Goal: Task Accomplishment & Management: Use online tool/utility

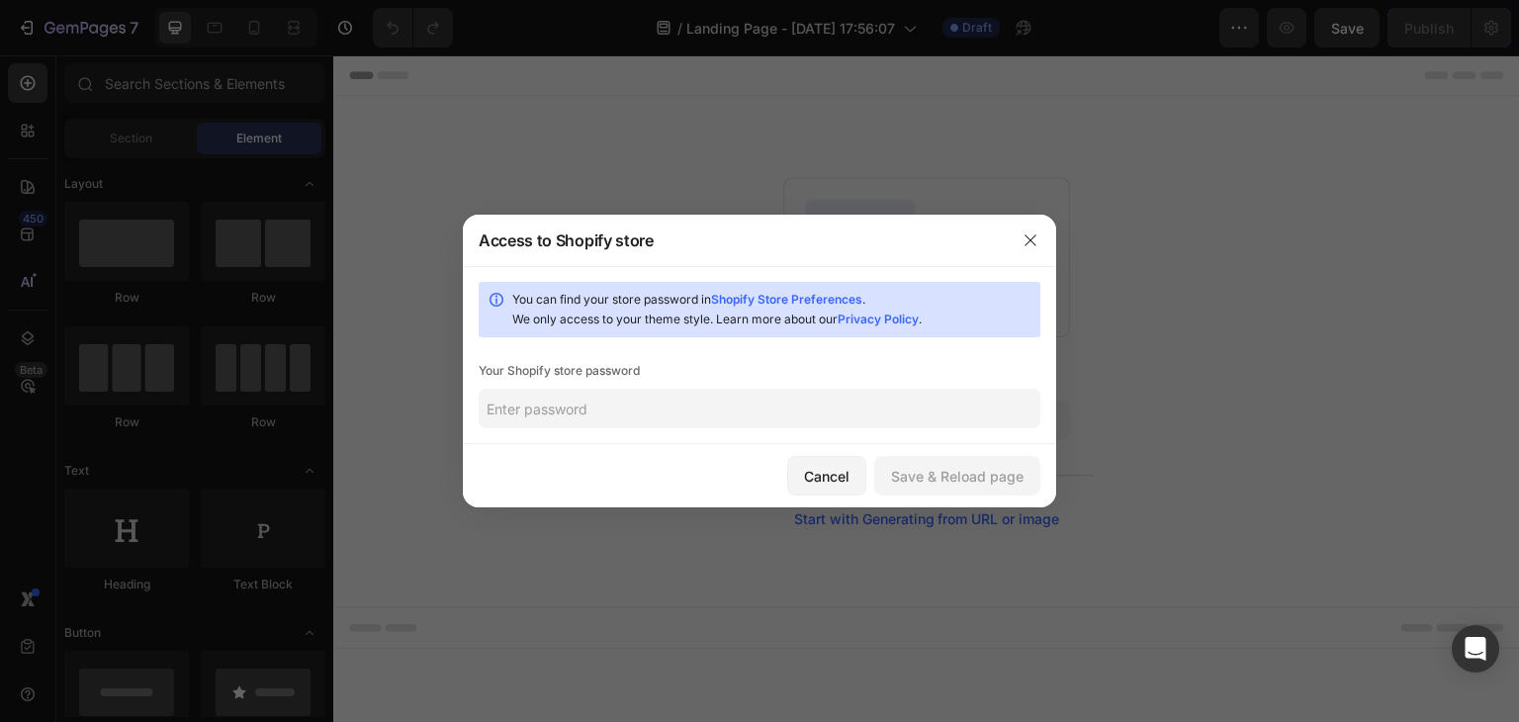
click at [848, 295] on link "Shopify Store Preferences" at bounding box center [786, 299] width 151 height 15
click at [653, 389] on input "text" at bounding box center [760, 409] width 562 height 40
paste input "lipoe"
type input "lipoe"
click at [934, 479] on div "Save & Reload page" at bounding box center [957, 476] width 133 height 21
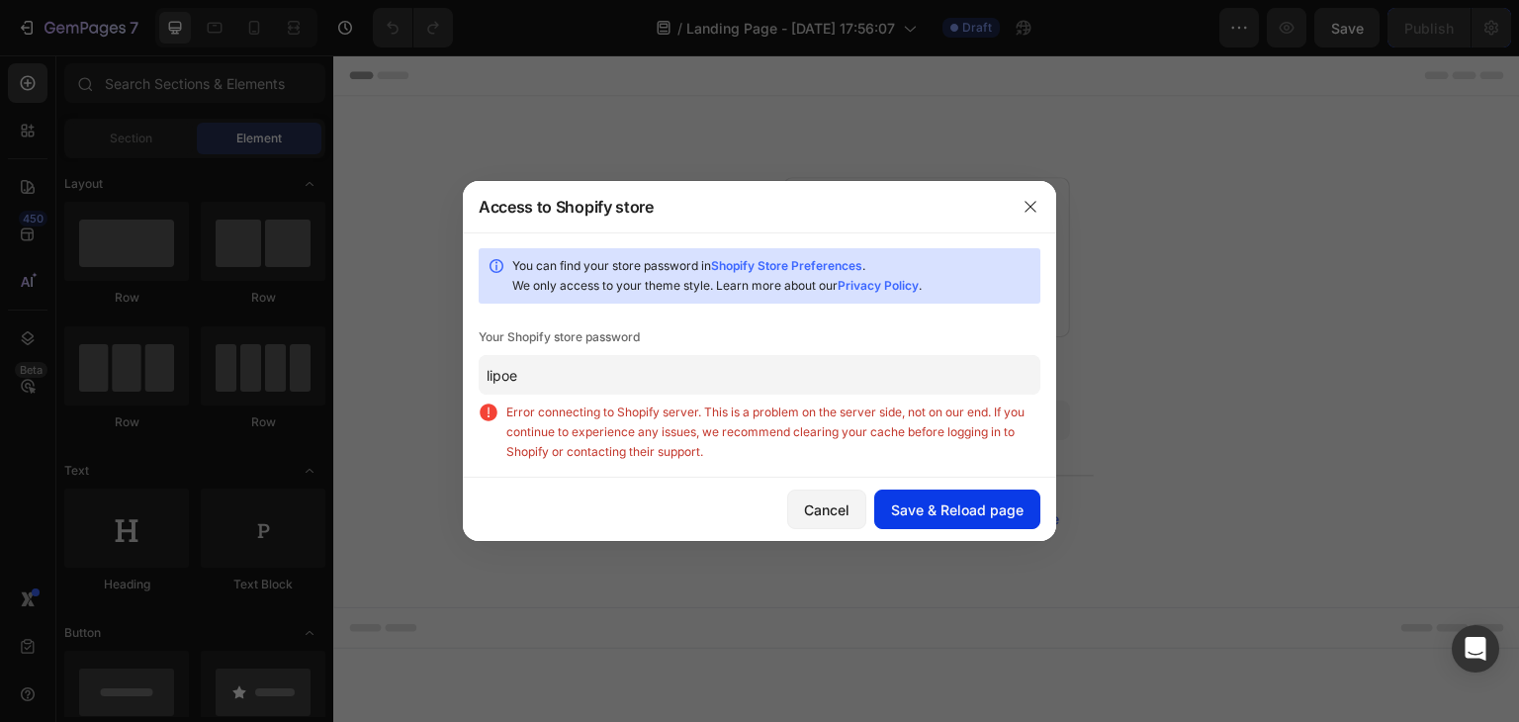
click at [934, 479] on div "Cancel Save & Reload page" at bounding box center [759, 509] width 593 height 63
click at [688, 420] on span "Error connecting to Shopify server. This is a problem on the server side, not o…" at bounding box center [773, 432] width 534 height 59
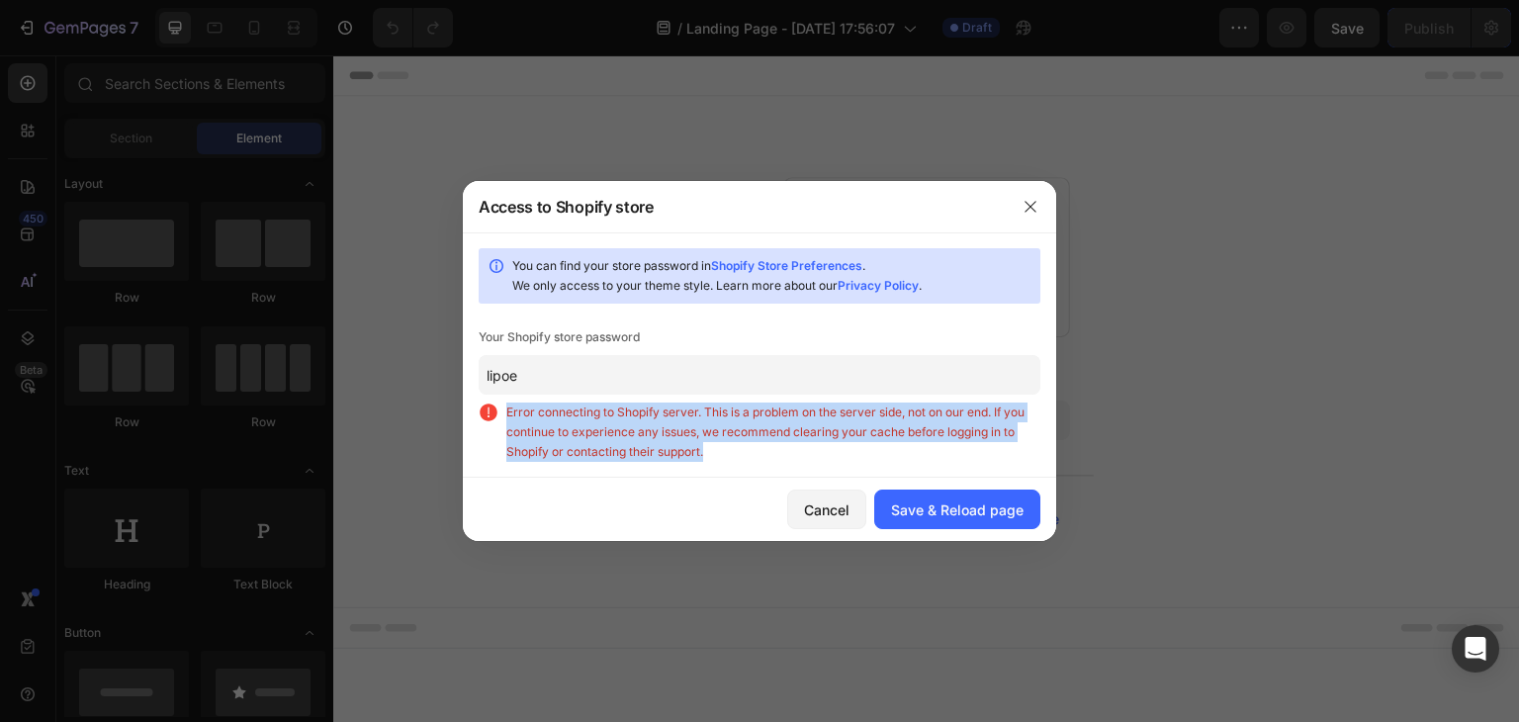
click at [688, 420] on span "Error connecting to Shopify server. This is a problem on the server side, not o…" at bounding box center [773, 432] width 534 height 59
copy div "Error connecting to Shopify server. This is a problem on the server side, not o…"
click at [1033, 215] on button "button" at bounding box center [1031, 207] width 32 height 32
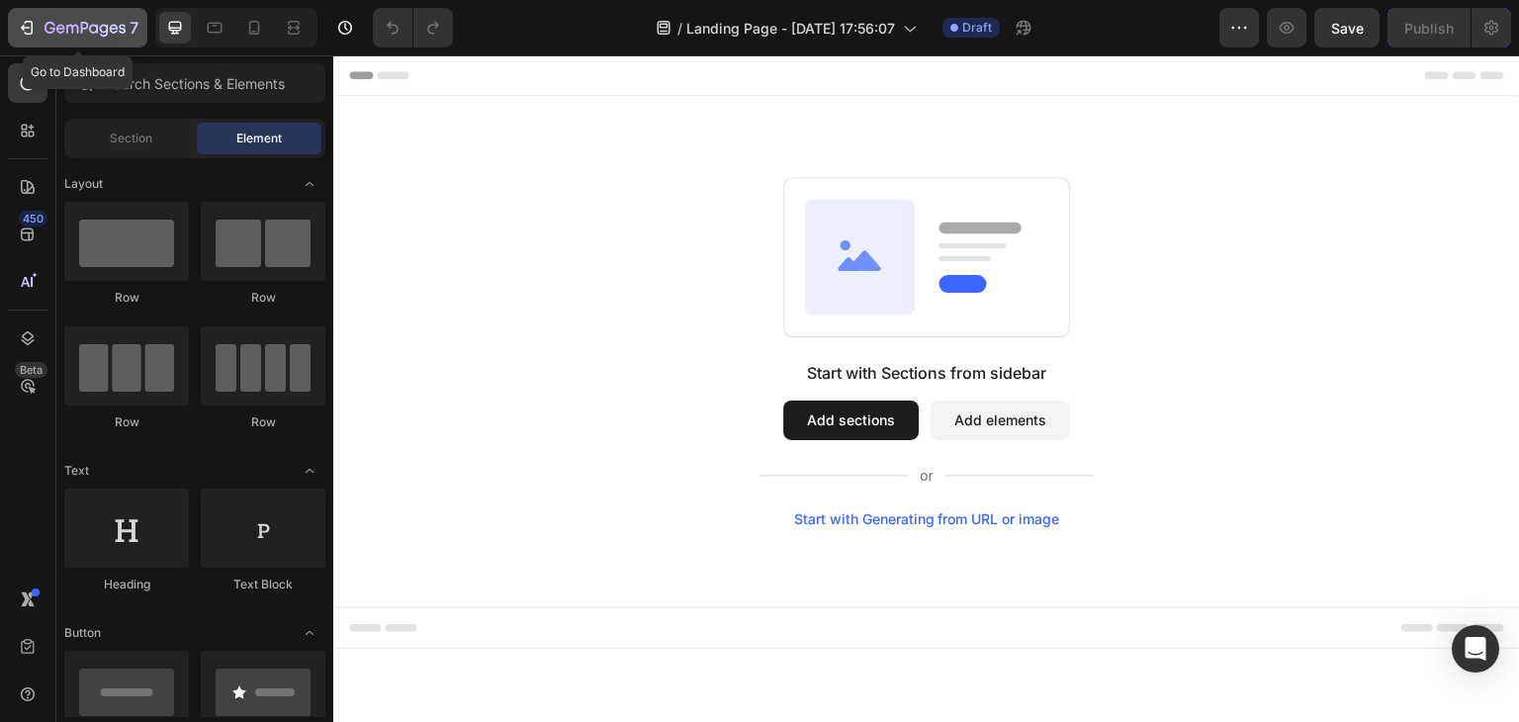
click at [42, 29] on div "7" at bounding box center [78, 28] width 122 height 24
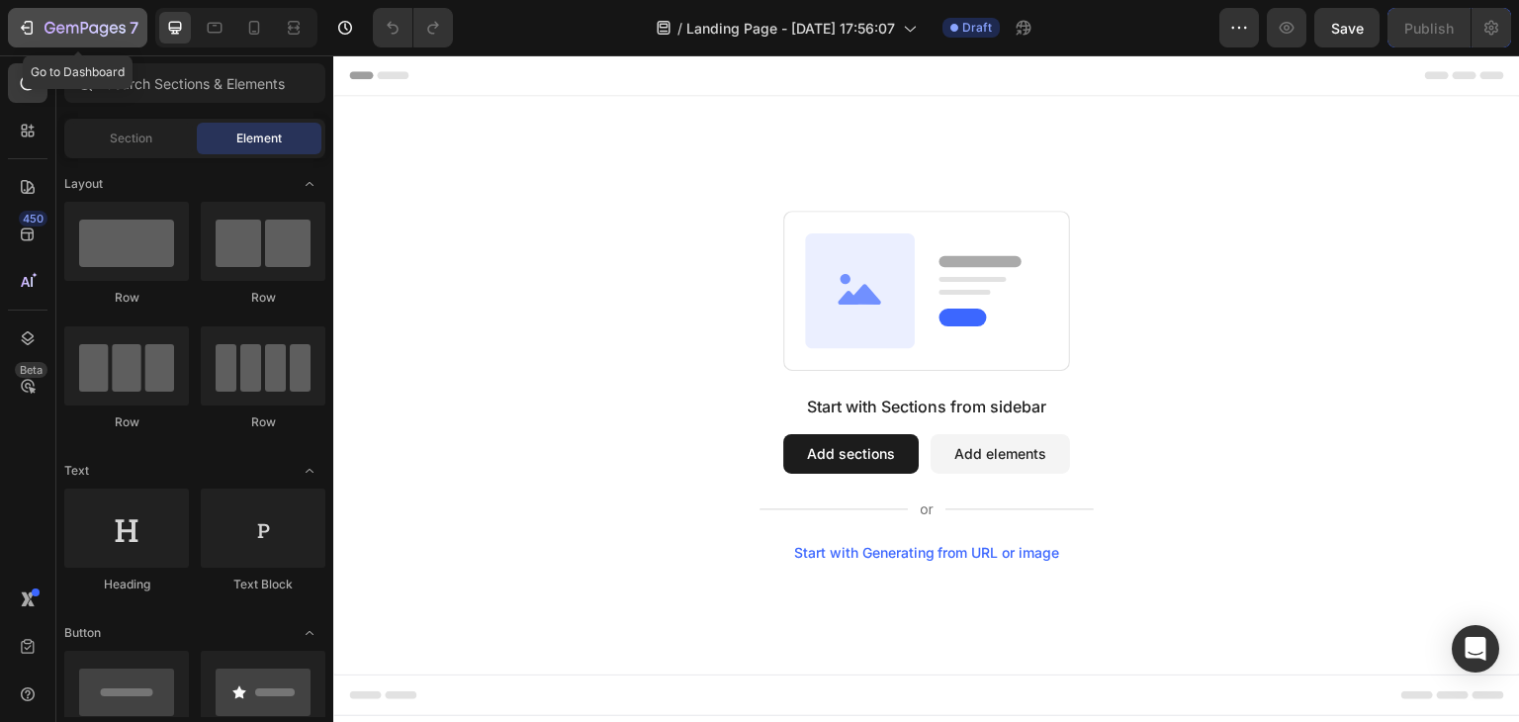
click at [30, 33] on icon "button" at bounding box center [27, 28] width 20 height 20
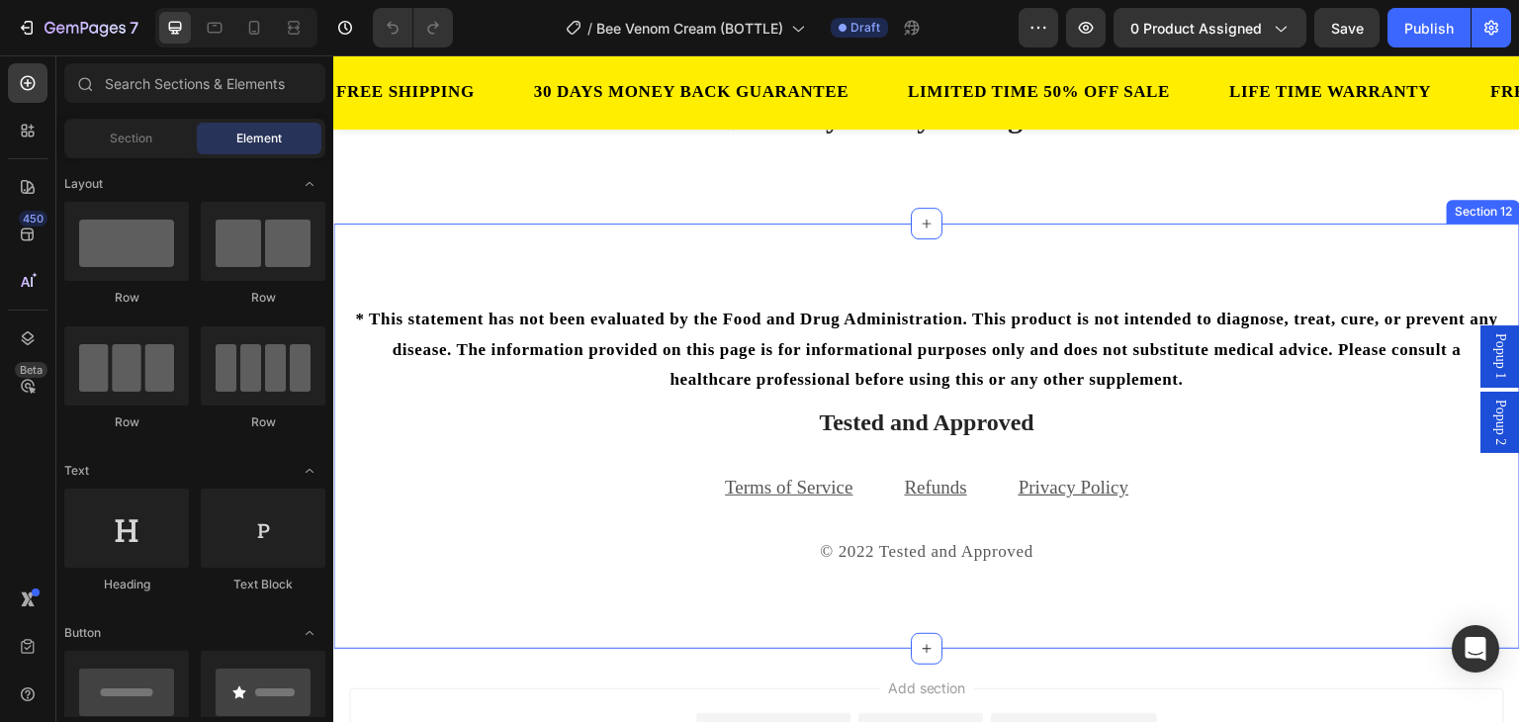
scroll to position [6043, 0]
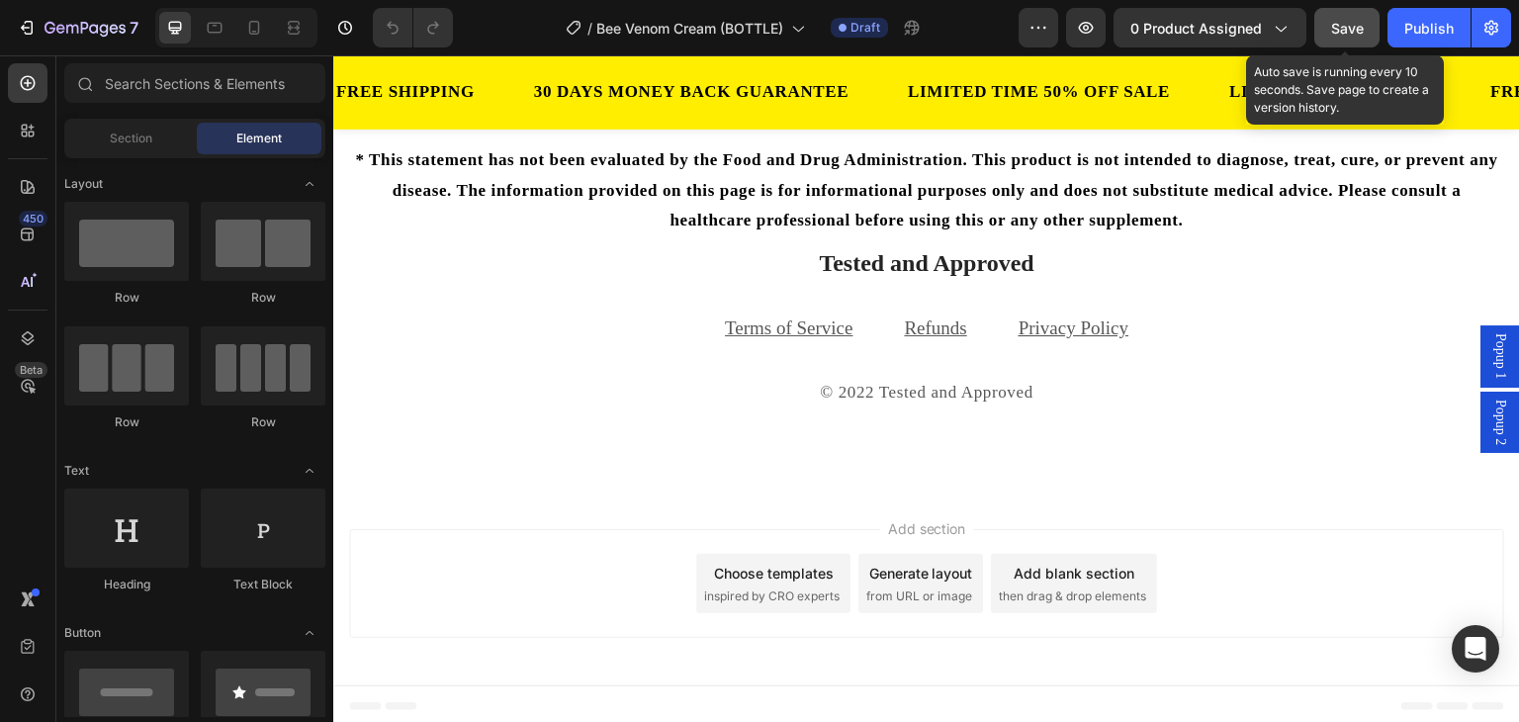
click at [1338, 31] on span "Save" at bounding box center [1347, 28] width 33 height 17
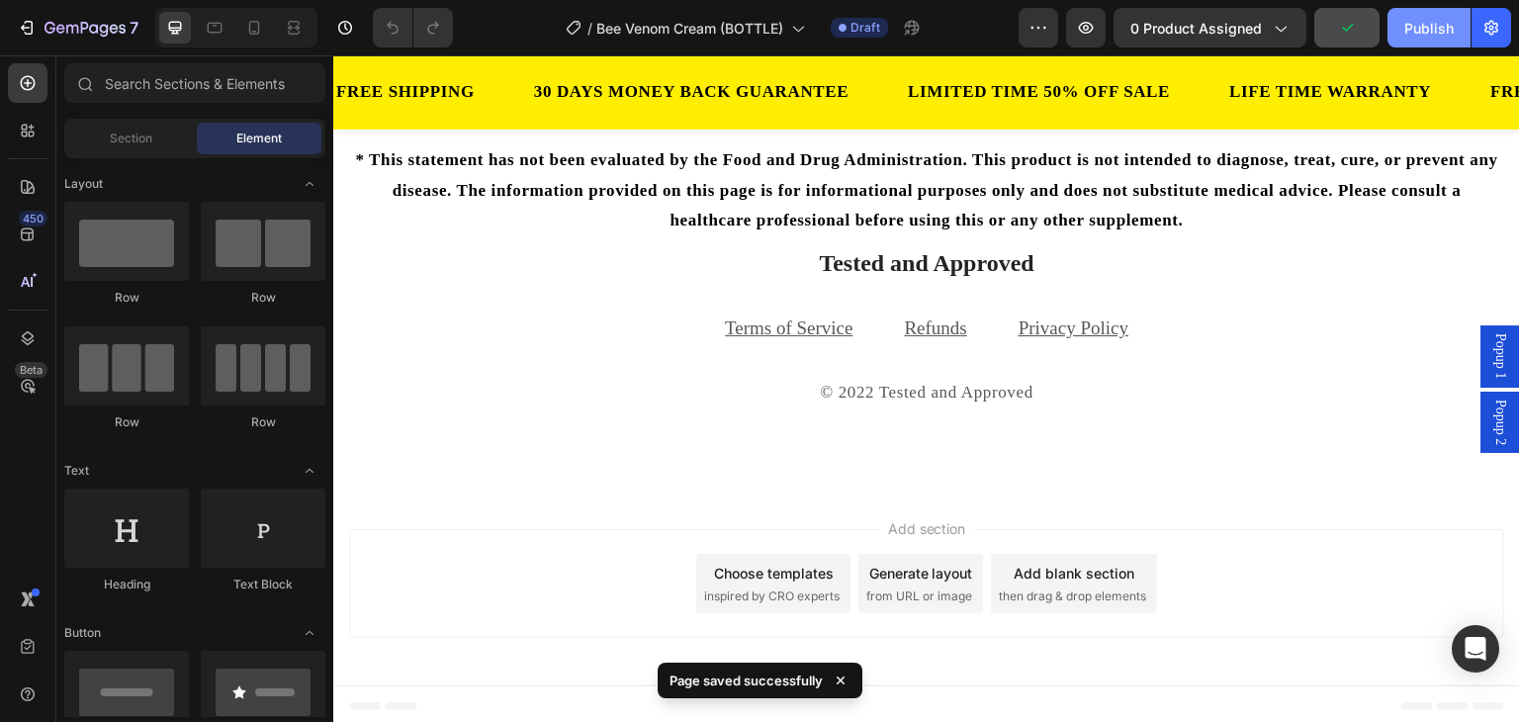
click at [1417, 32] on div "Publish" at bounding box center [1429, 28] width 49 height 21
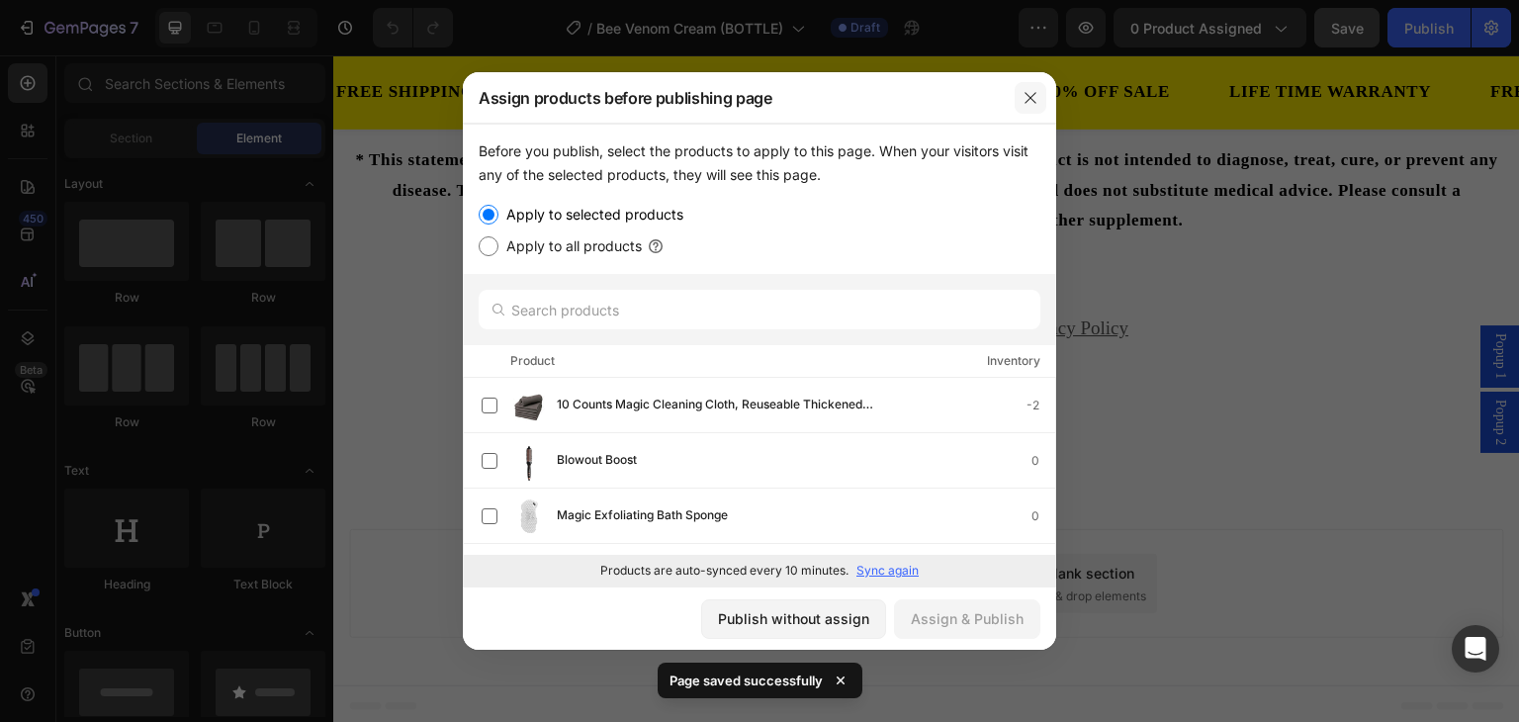
drag, startPoint x: 1030, startPoint y: 88, endPoint x: 694, endPoint y: 42, distance: 338.5
click at [1030, 90] on icon "button" at bounding box center [1031, 98] width 16 height 16
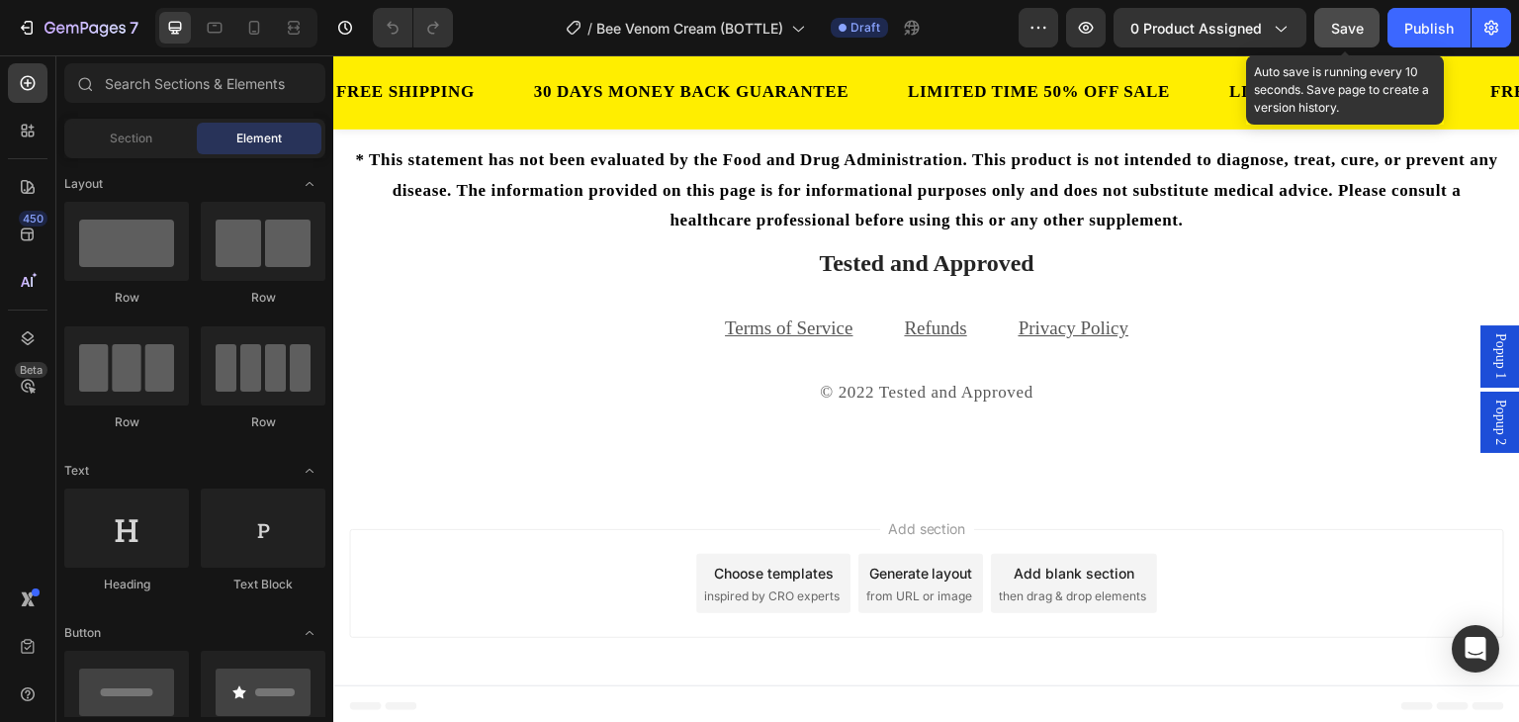
click at [1343, 21] on span "Save" at bounding box center [1347, 28] width 33 height 17
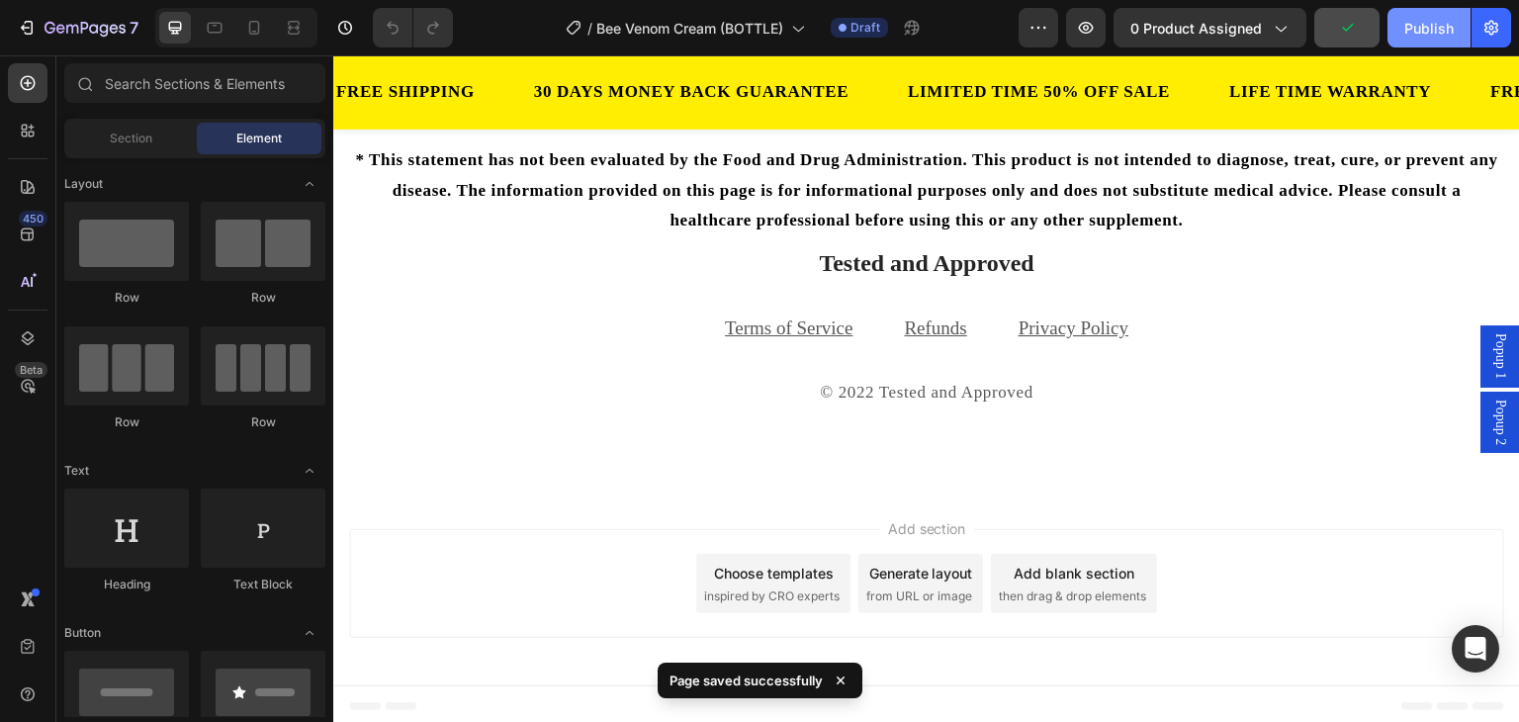
click at [1410, 30] on div "Publish" at bounding box center [1429, 28] width 49 height 21
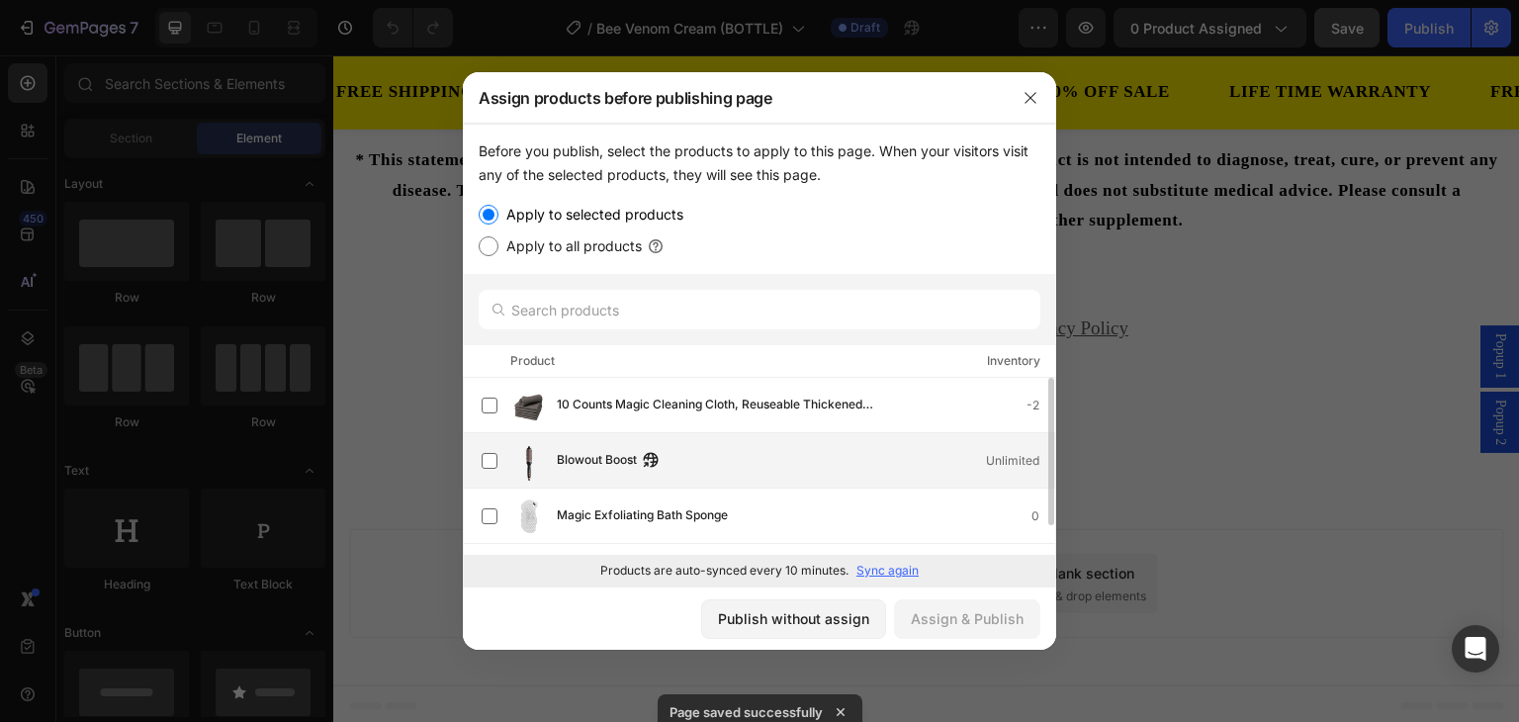
scroll to position [0, 0]
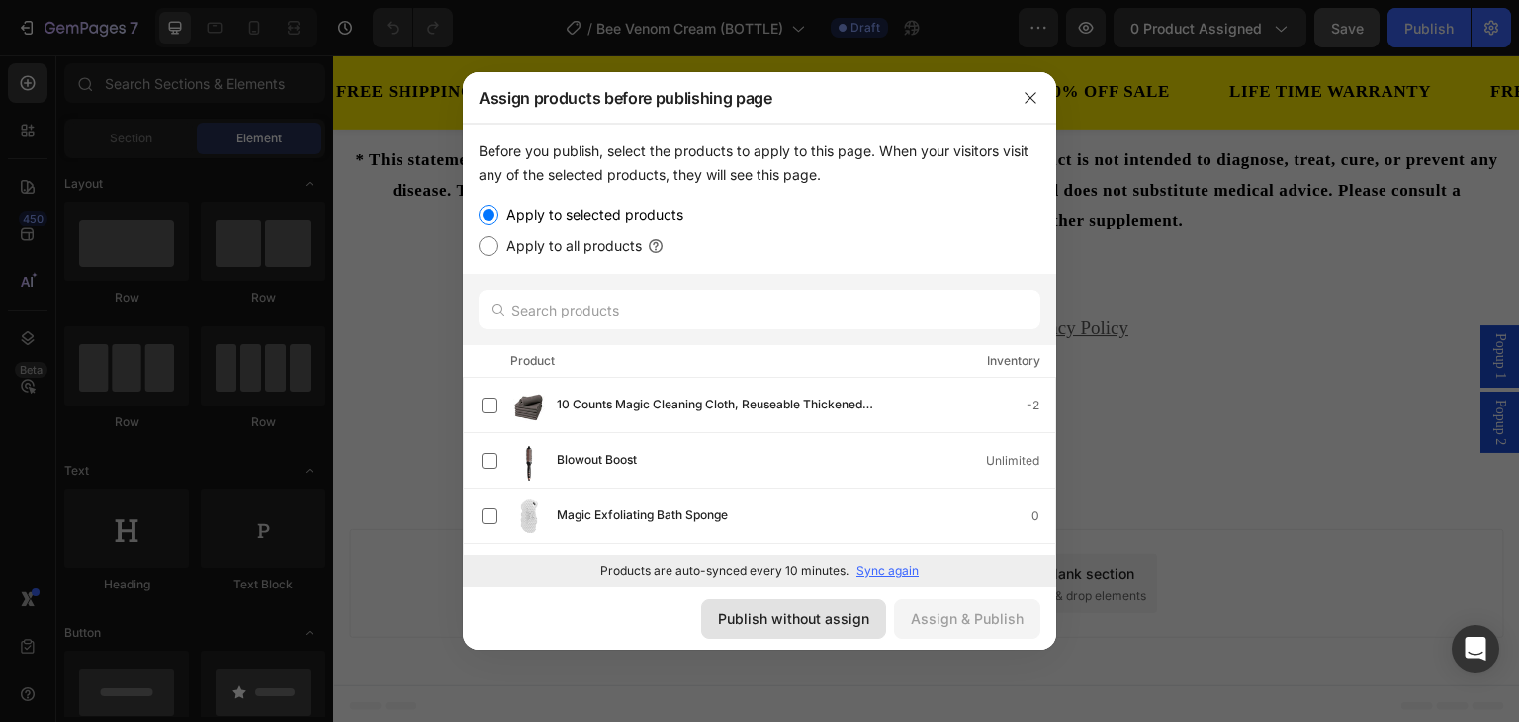
click at [815, 608] on div "Publish without assign" at bounding box center [793, 618] width 151 height 21
